Goal: Task Accomplishment & Management: Use online tool/utility

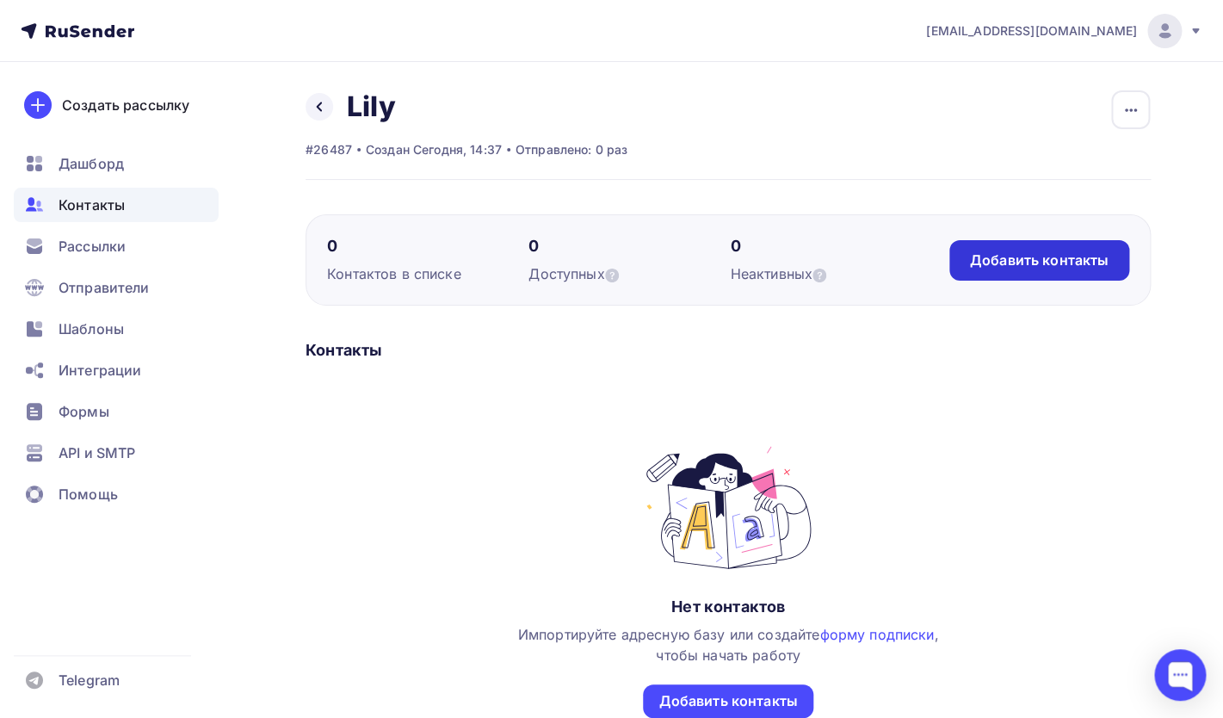
click at [983, 269] on div "Добавить контакты" at bounding box center [1039, 260] width 139 height 20
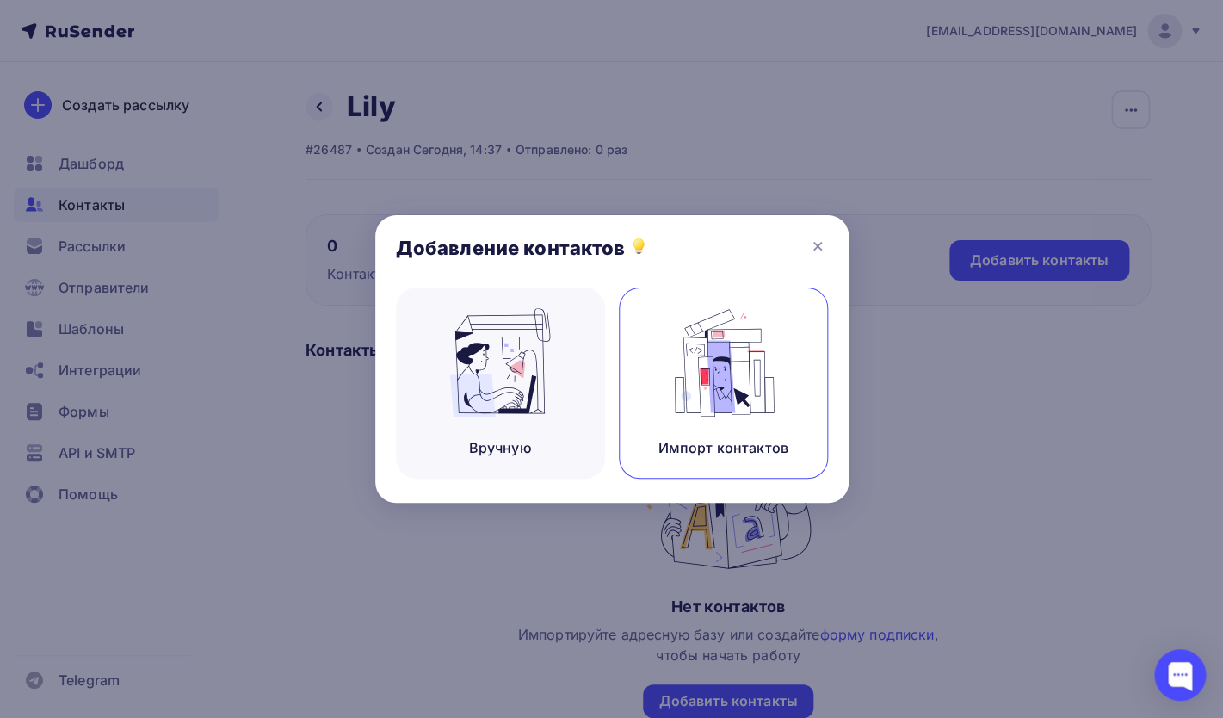
click at [672, 389] on img at bounding box center [722, 362] width 115 height 108
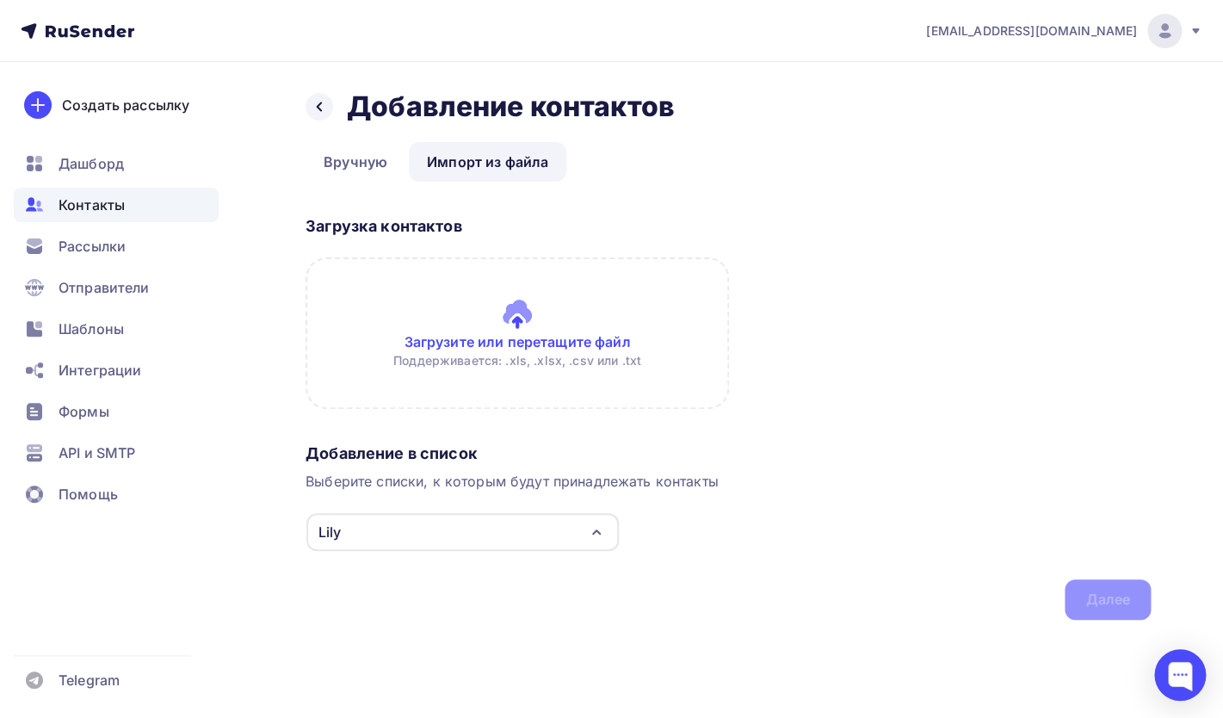
click at [498, 324] on input "file" at bounding box center [517, 332] width 423 height 151
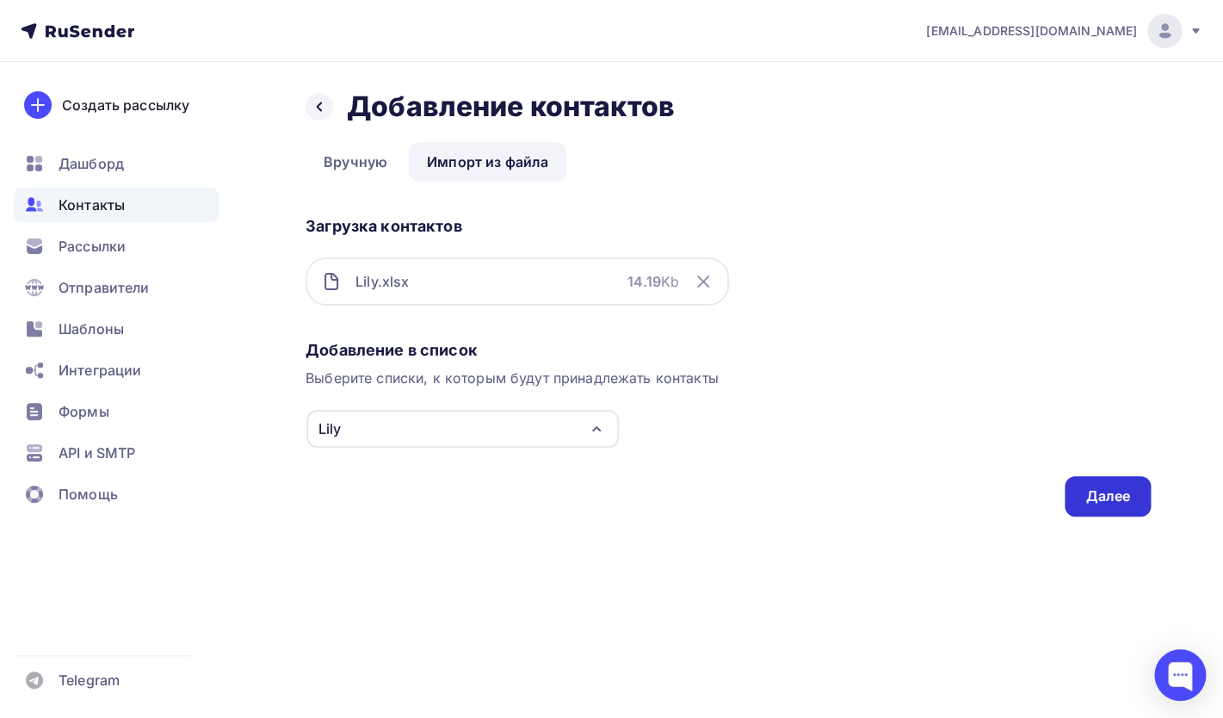
click at [1097, 504] on div "Далее" at bounding box center [1107, 496] width 45 height 20
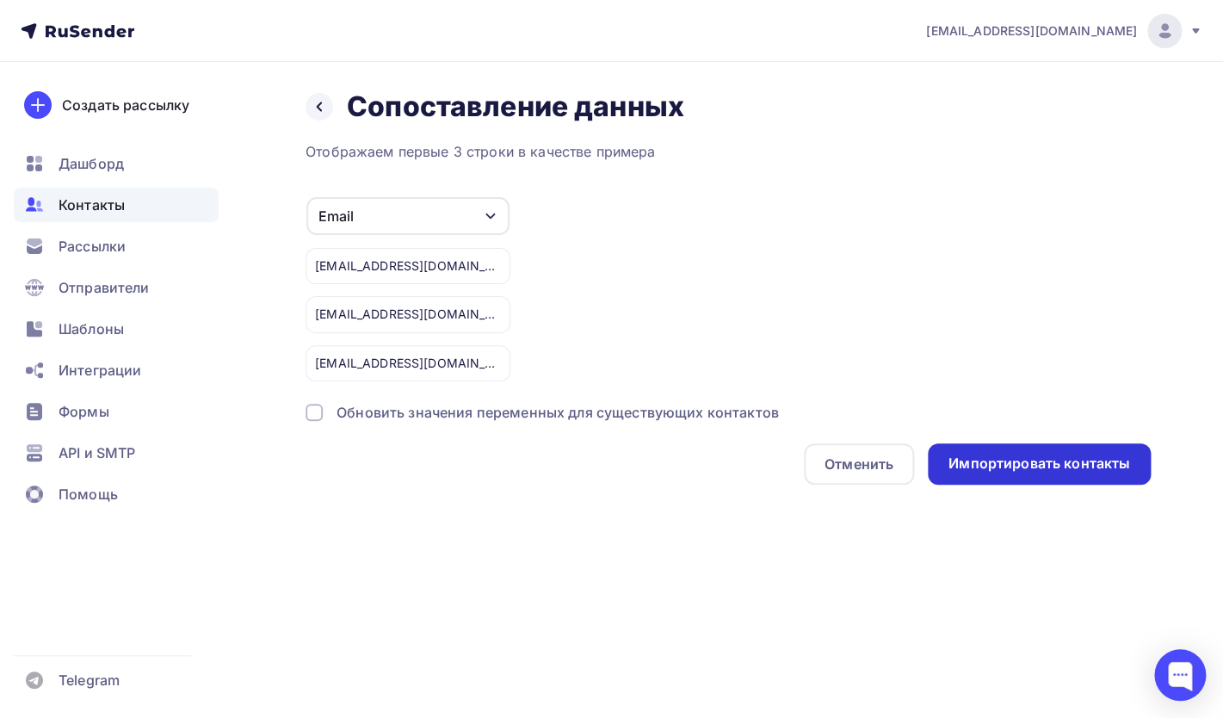
click at [973, 463] on div "Импортировать контакты" at bounding box center [1040, 464] width 182 height 20
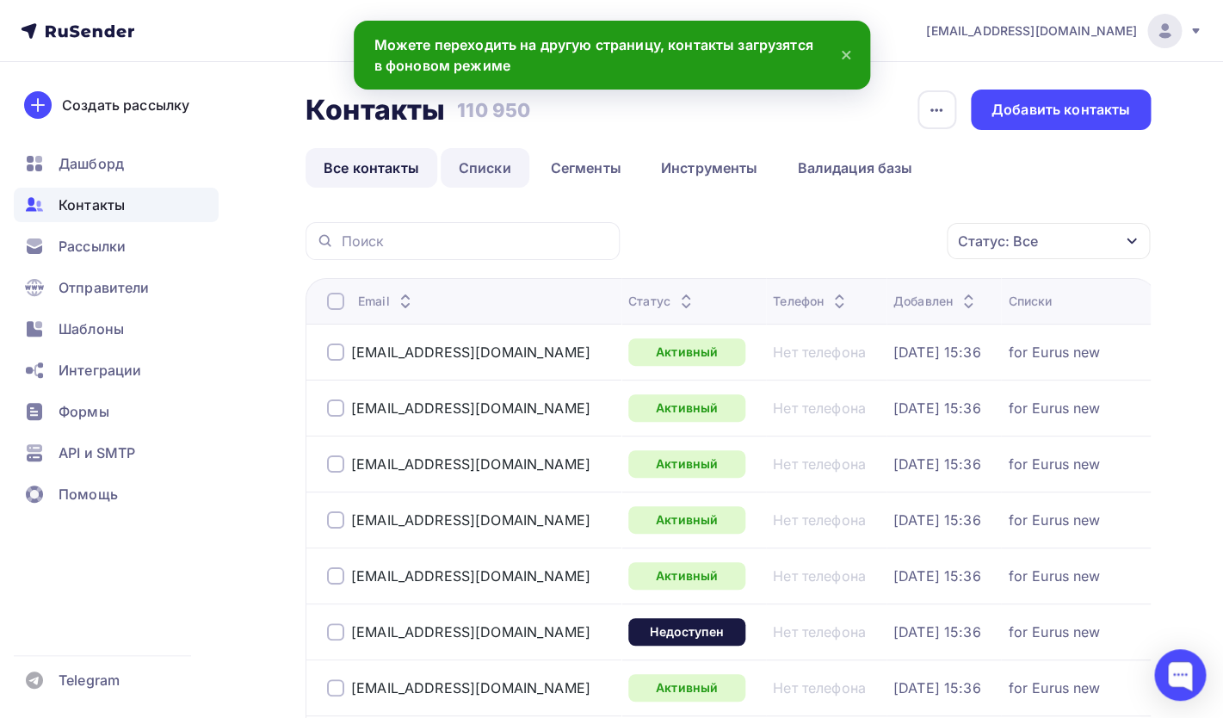
click at [487, 181] on link "Списки" at bounding box center [485, 168] width 89 height 40
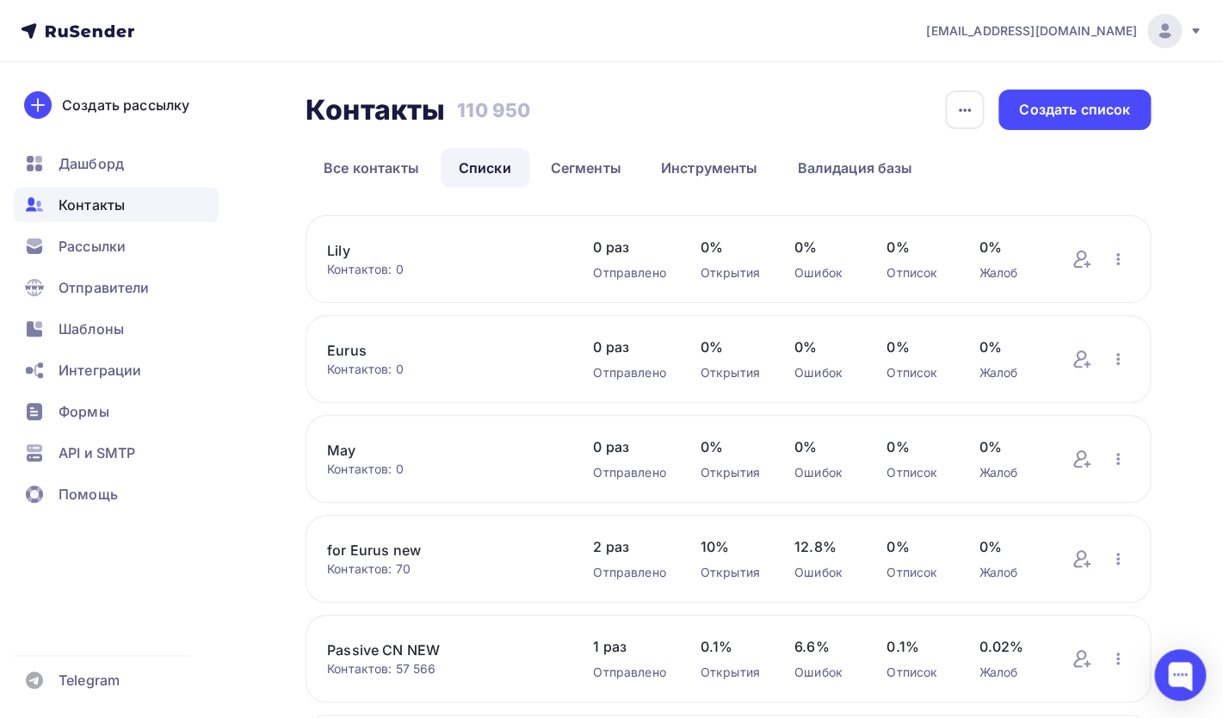
click at [375, 368] on div "Контактов: 0" at bounding box center [443, 369] width 232 height 17
click at [350, 351] on link "Eurus" at bounding box center [443, 350] width 232 height 21
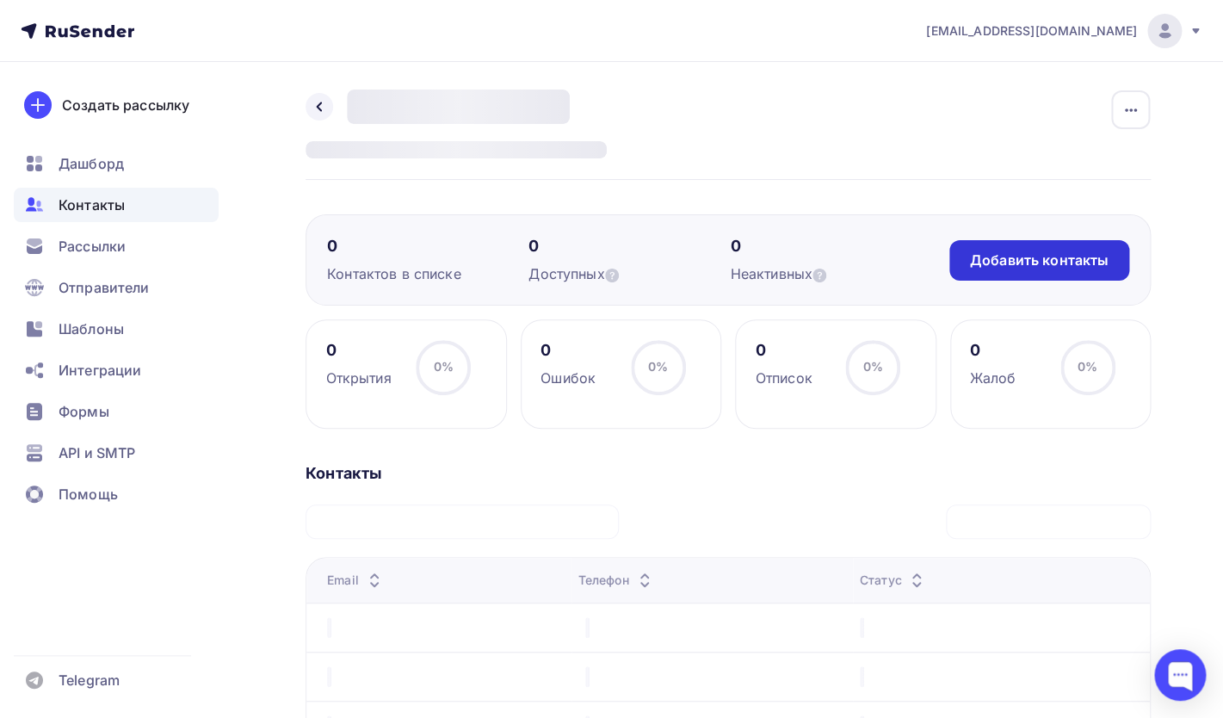
click at [1034, 256] on div "Добавить контакты" at bounding box center [1039, 260] width 139 height 20
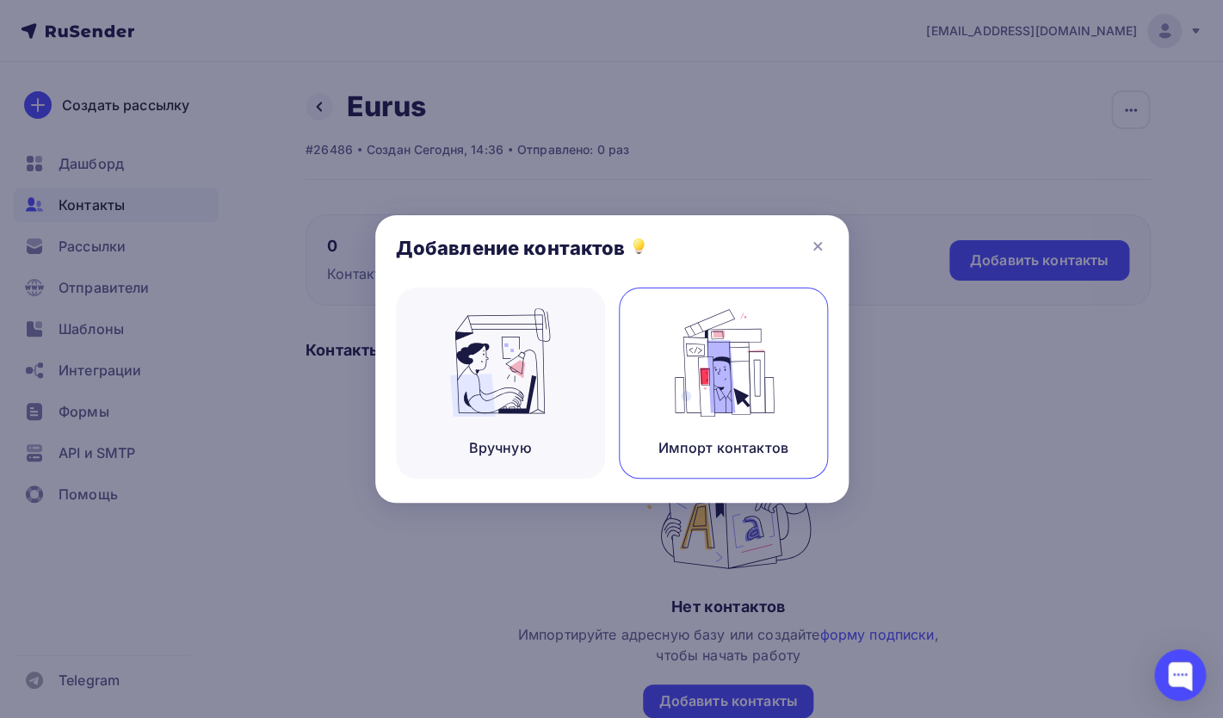
click at [728, 397] on img at bounding box center [722, 362] width 115 height 108
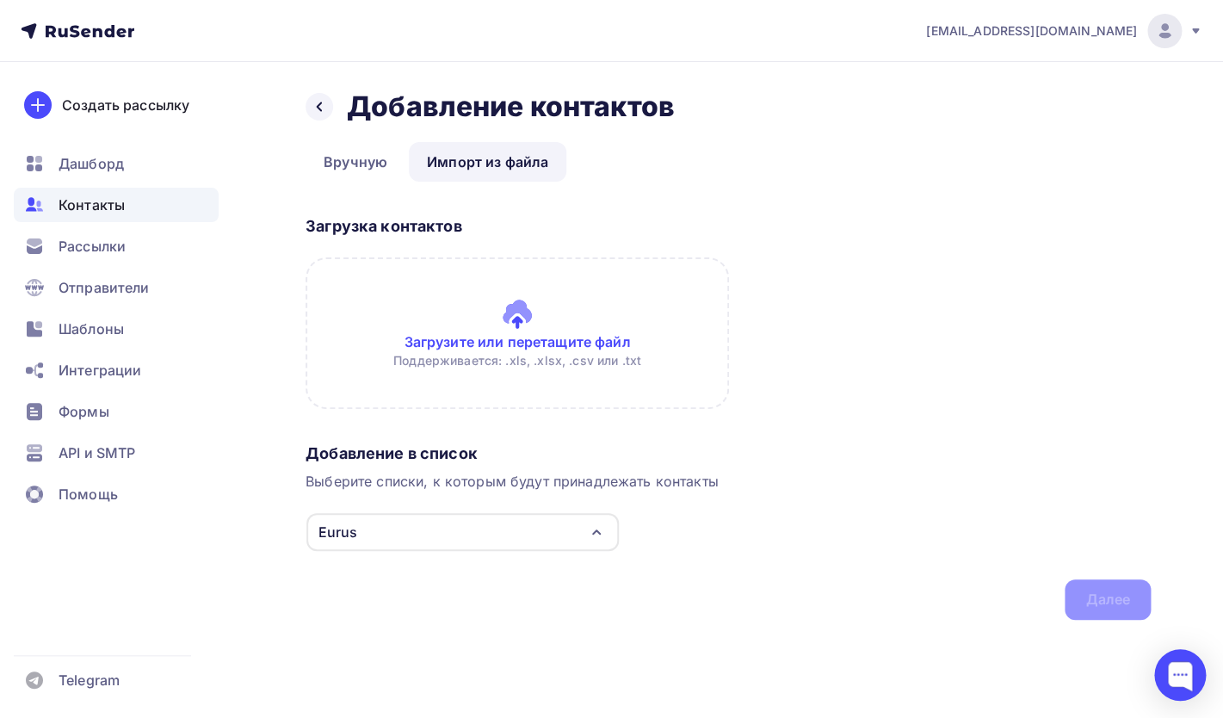
click at [491, 327] on input "file" at bounding box center [517, 332] width 423 height 151
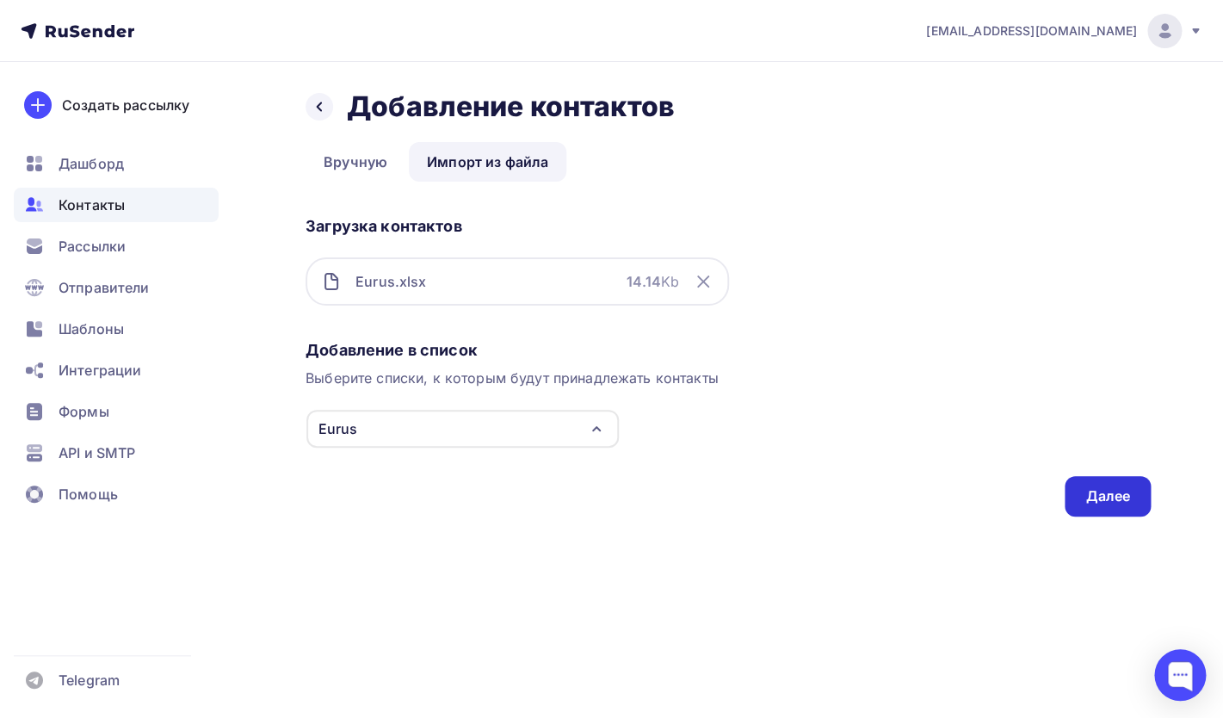
click at [1093, 504] on div "Далее" at bounding box center [1107, 496] width 45 height 20
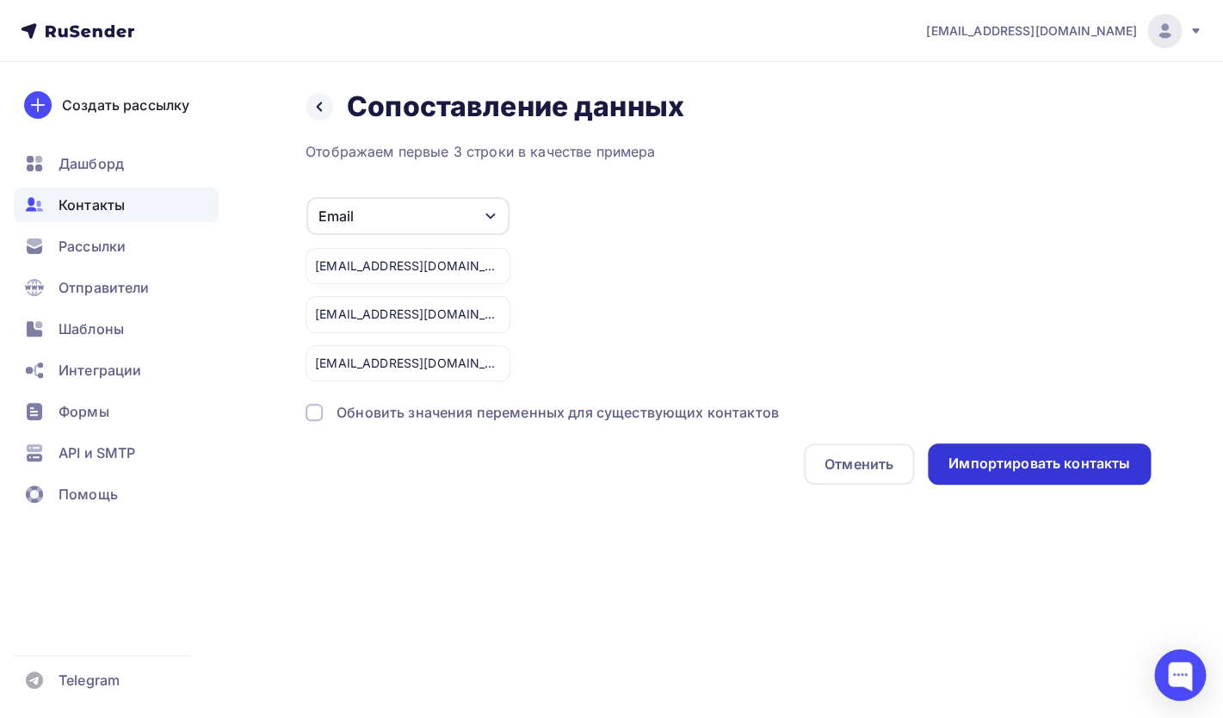
click at [977, 475] on div "Импортировать контакты" at bounding box center [1039, 463] width 223 height 41
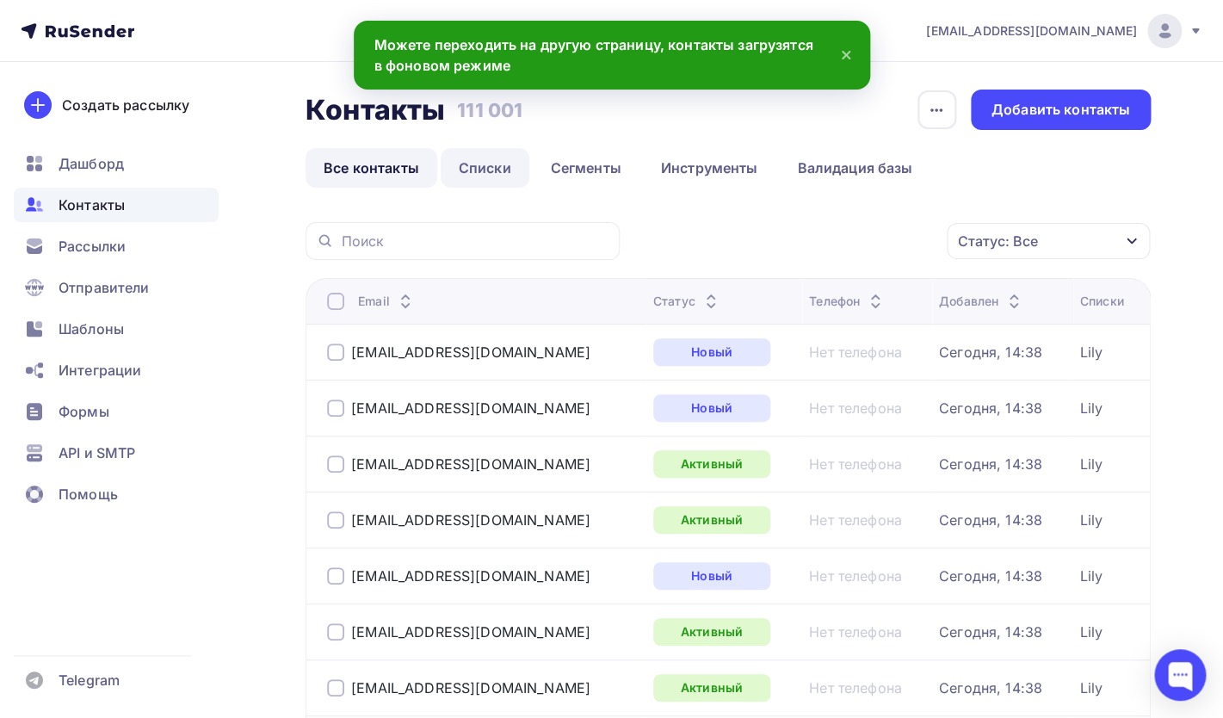
click at [498, 175] on link "Списки" at bounding box center [485, 168] width 89 height 40
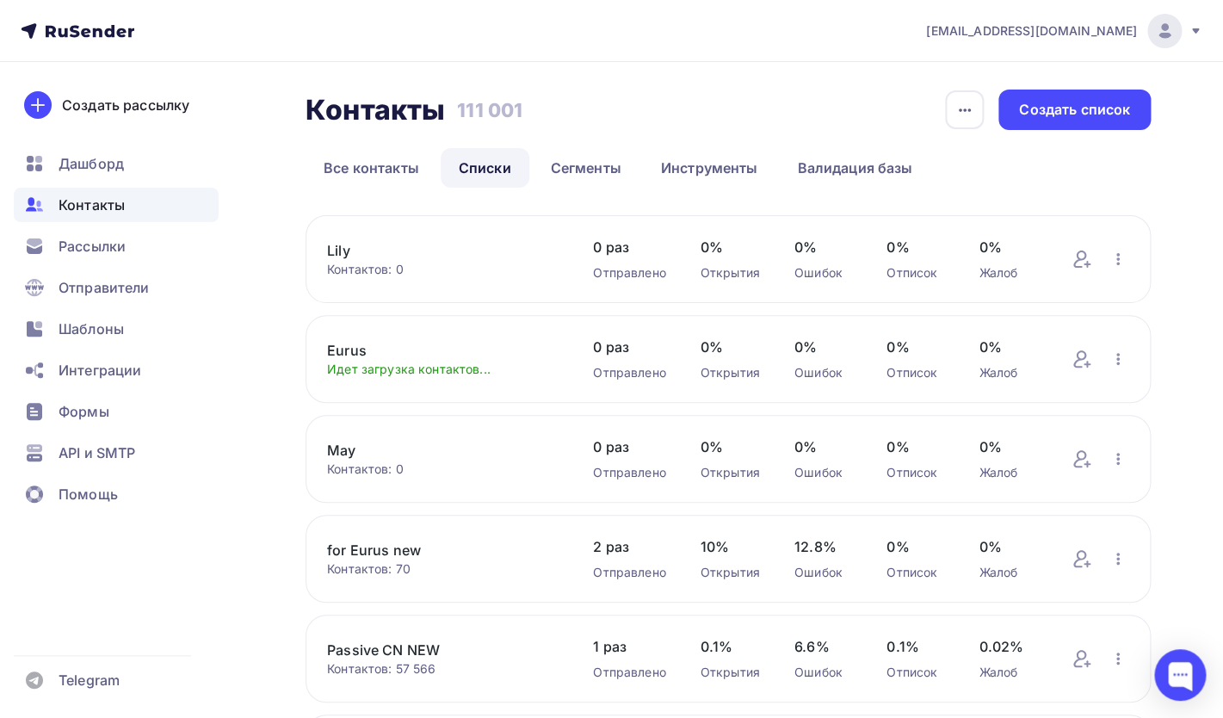
click at [349, 460] on link "May" at bounding box center [443, 450] width 232 height 21
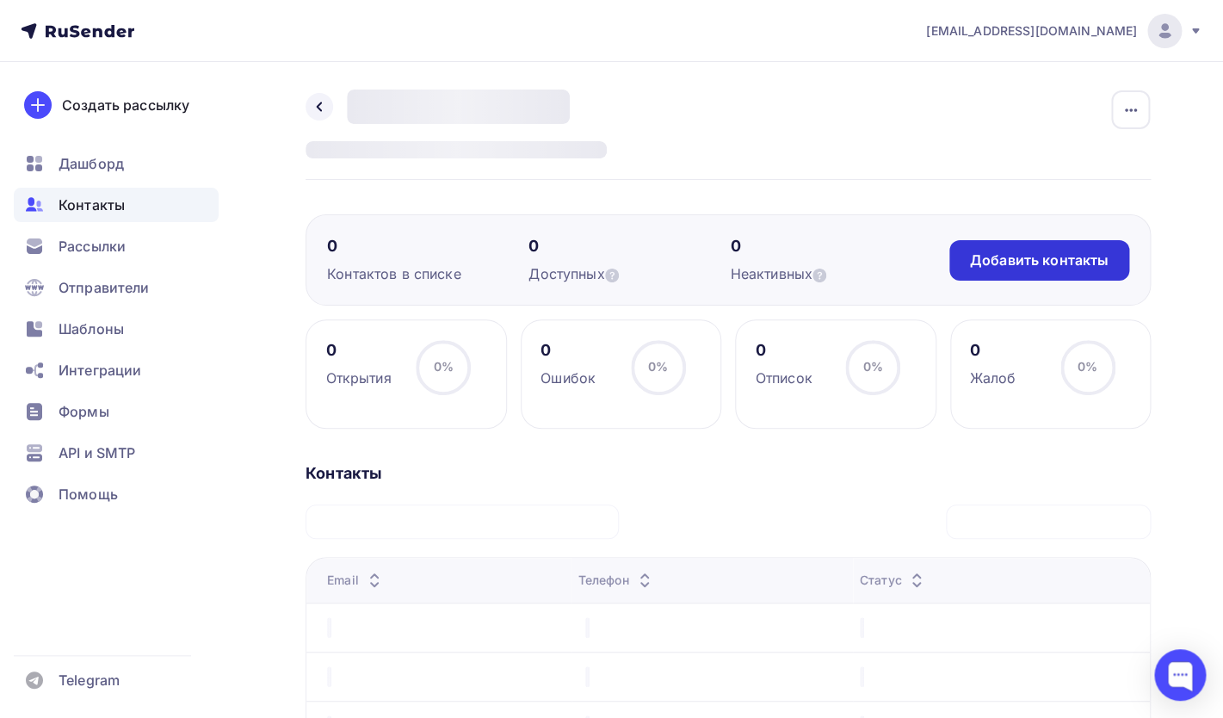
click at [1017, 256] on div "Добавить контакты" at bounding box center [1039, 260] width 139 height 20
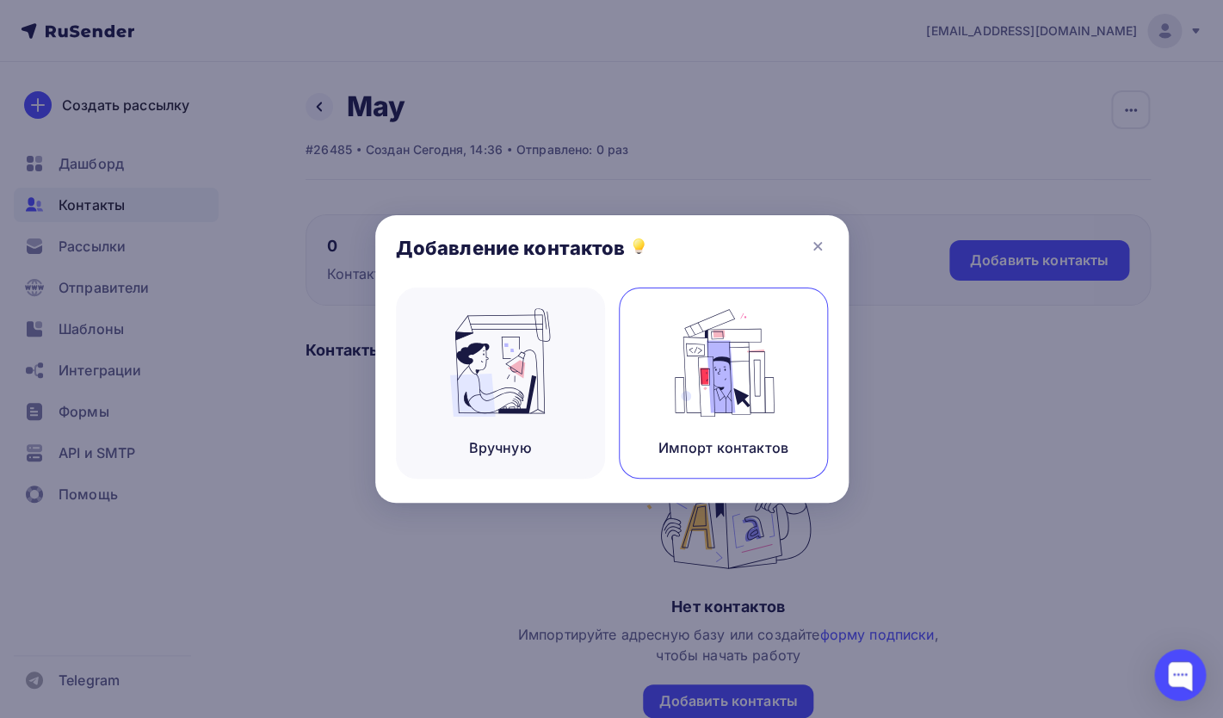
click at [696, 374] on img at bounding box center [722, 362] width 115 height 108
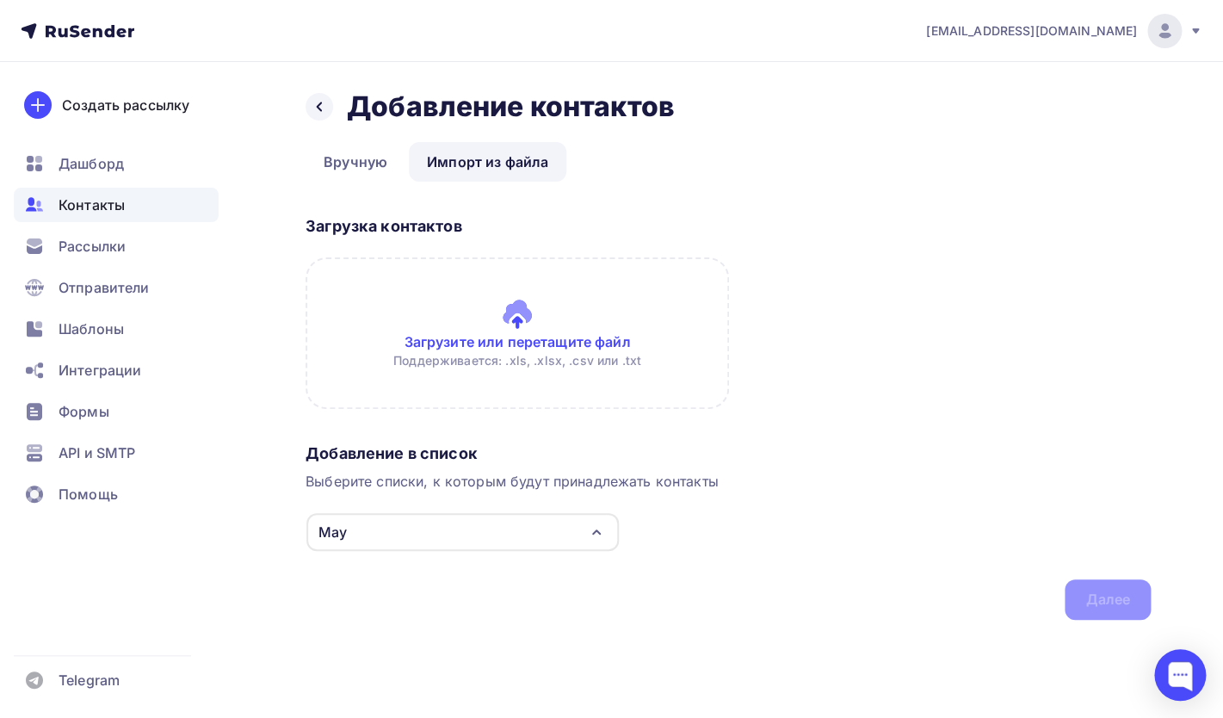
click at [512, 328] on input "file" at bounding box center [517, 332] width 423 height 151
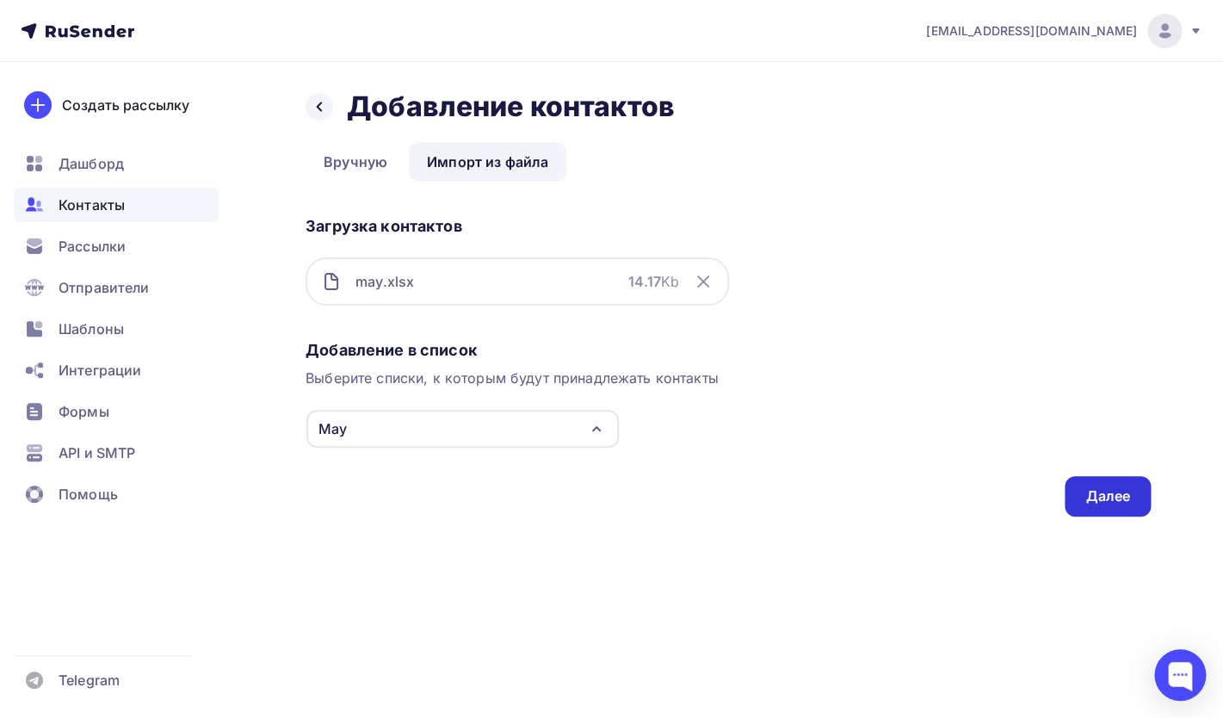
click at [1082, 487] on div "Далее" at bounding box center [1108, 496] width 86 height 40
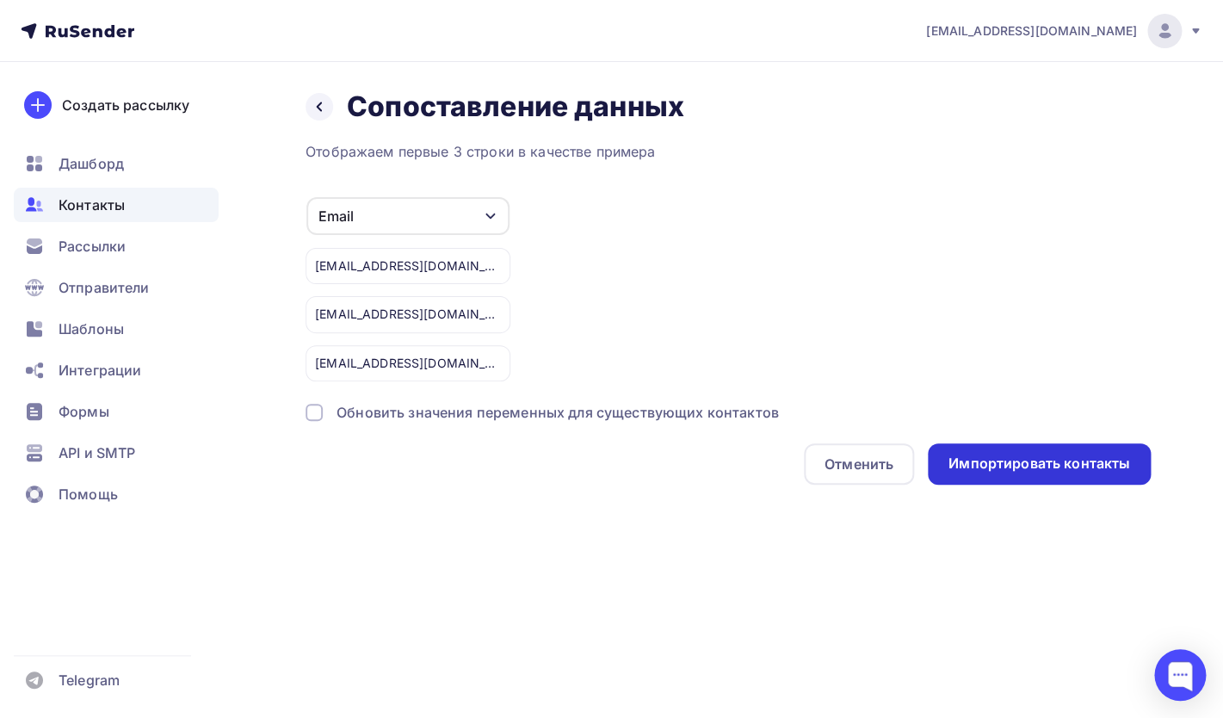
click at [1010, 467] on div "Импортировать контакты" at bounding box center [1040, 464] width 182 height 20
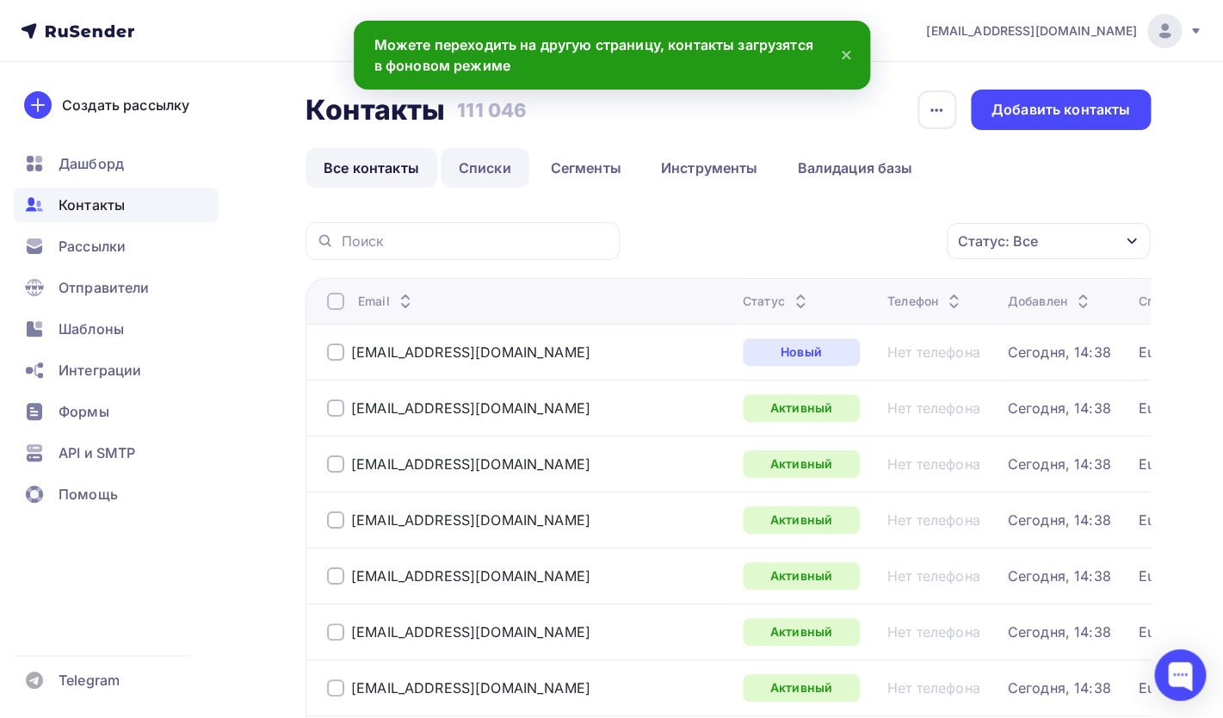
click at [466, 171] on link "Списки" at bounding box center [485, 168] width 89 height 40
